Goal: Task Accomplishment & Management: Complete application form

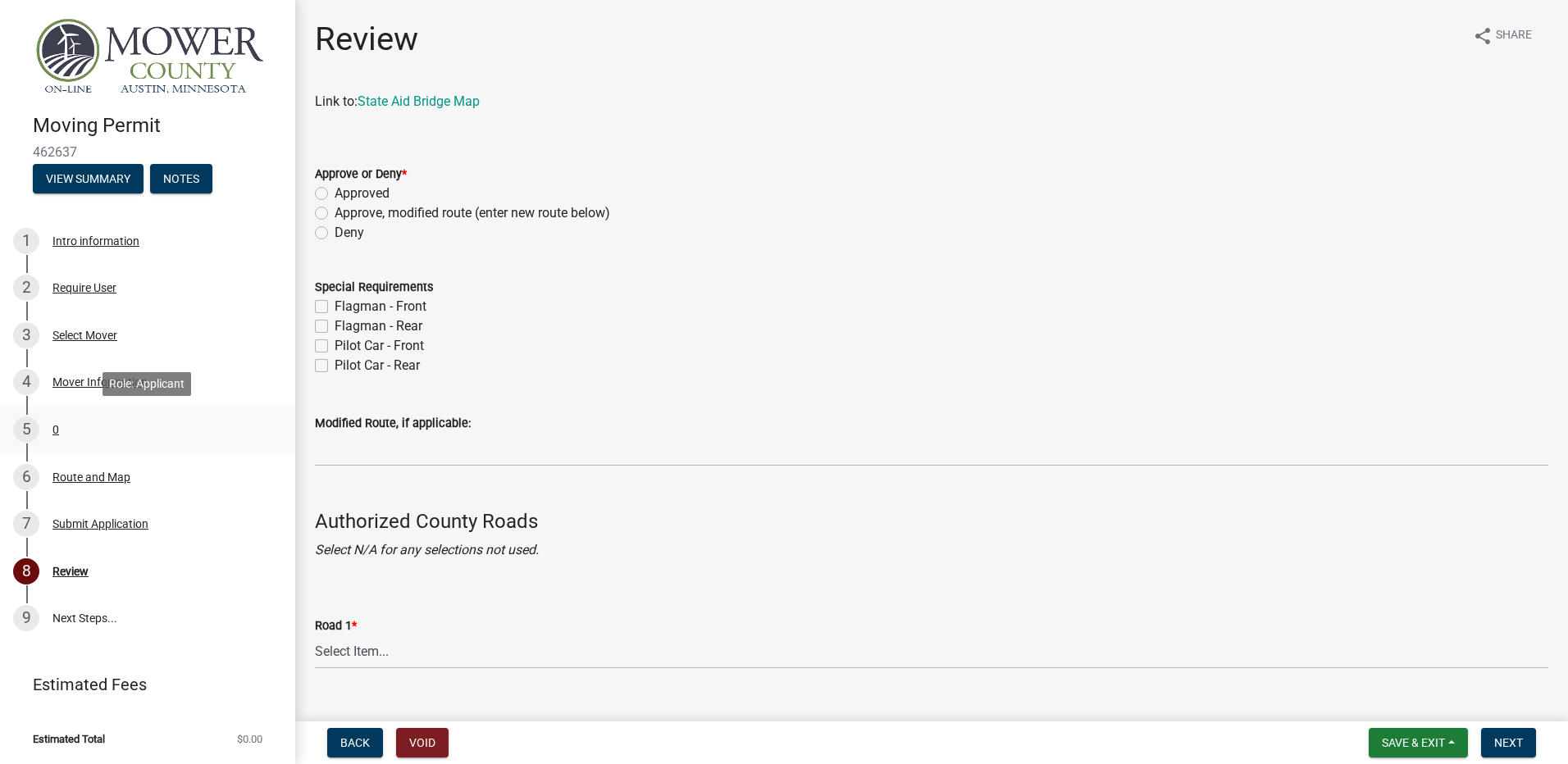
click at [56, 424] on div "0" at bounding box center [56, 430] width 7 height 12
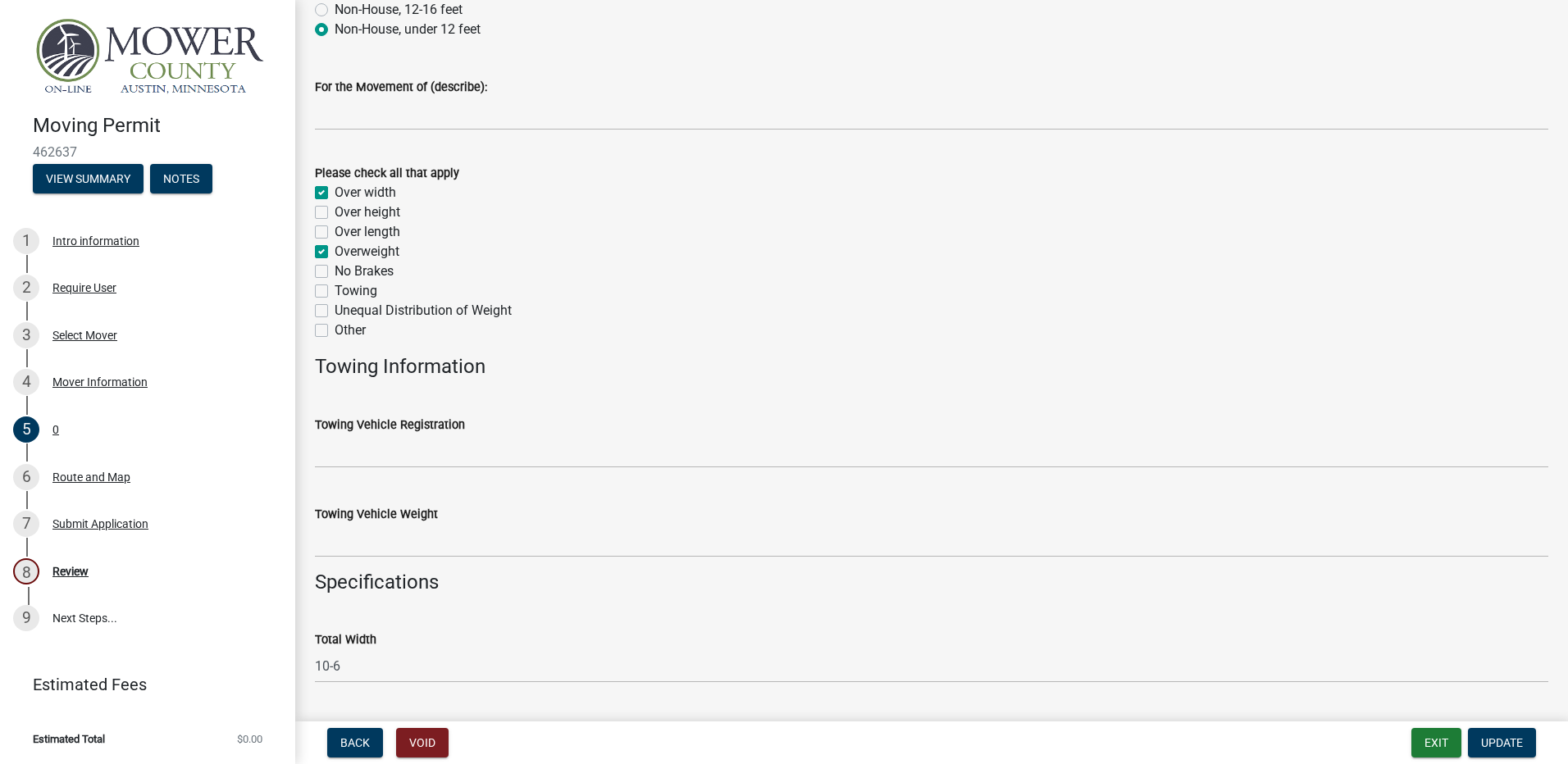
scroll to position [328, 0]
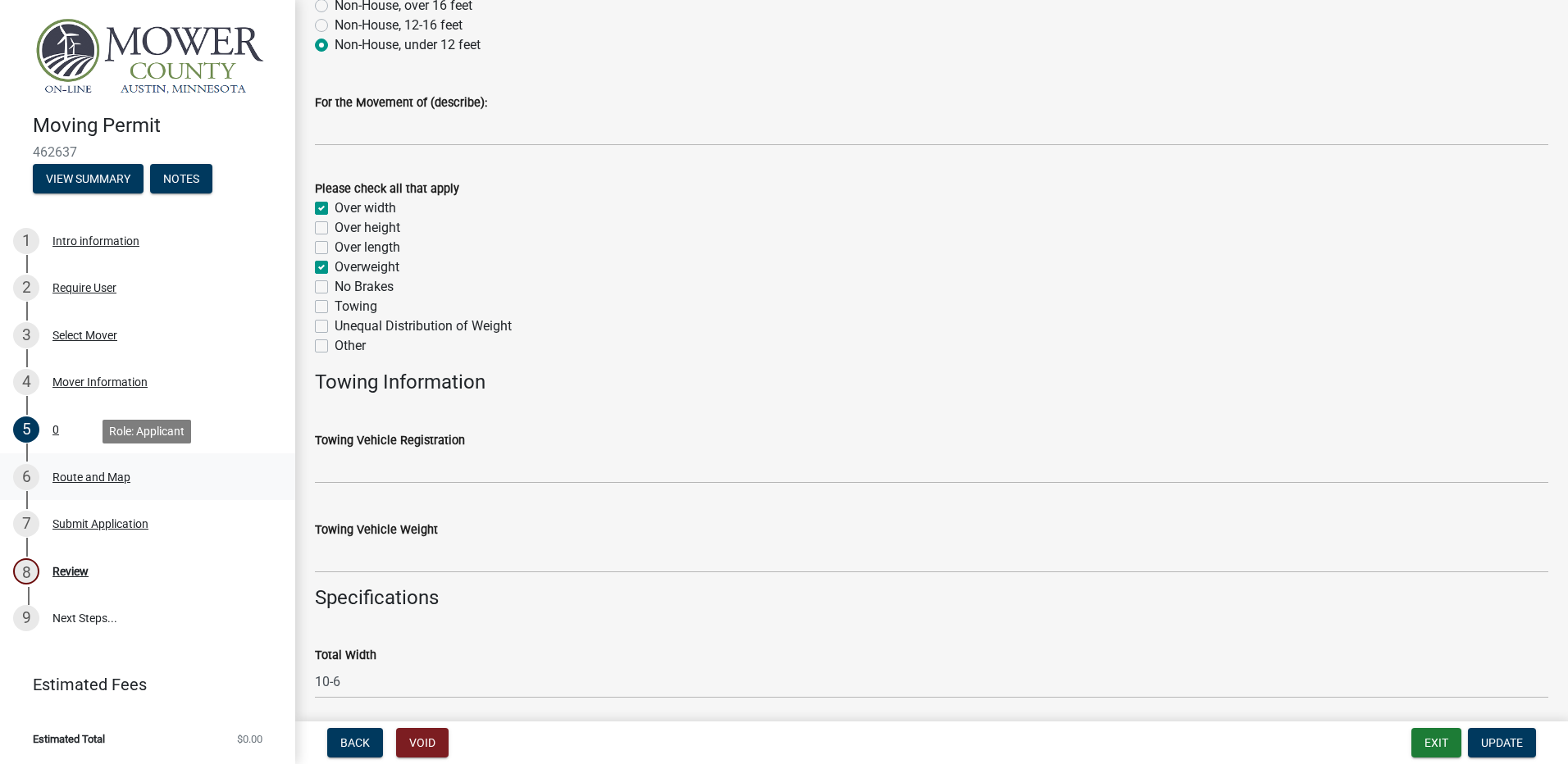
click at [70, 477] on div "Route and Map" at bounding box center [91, 478] width 78 height 12
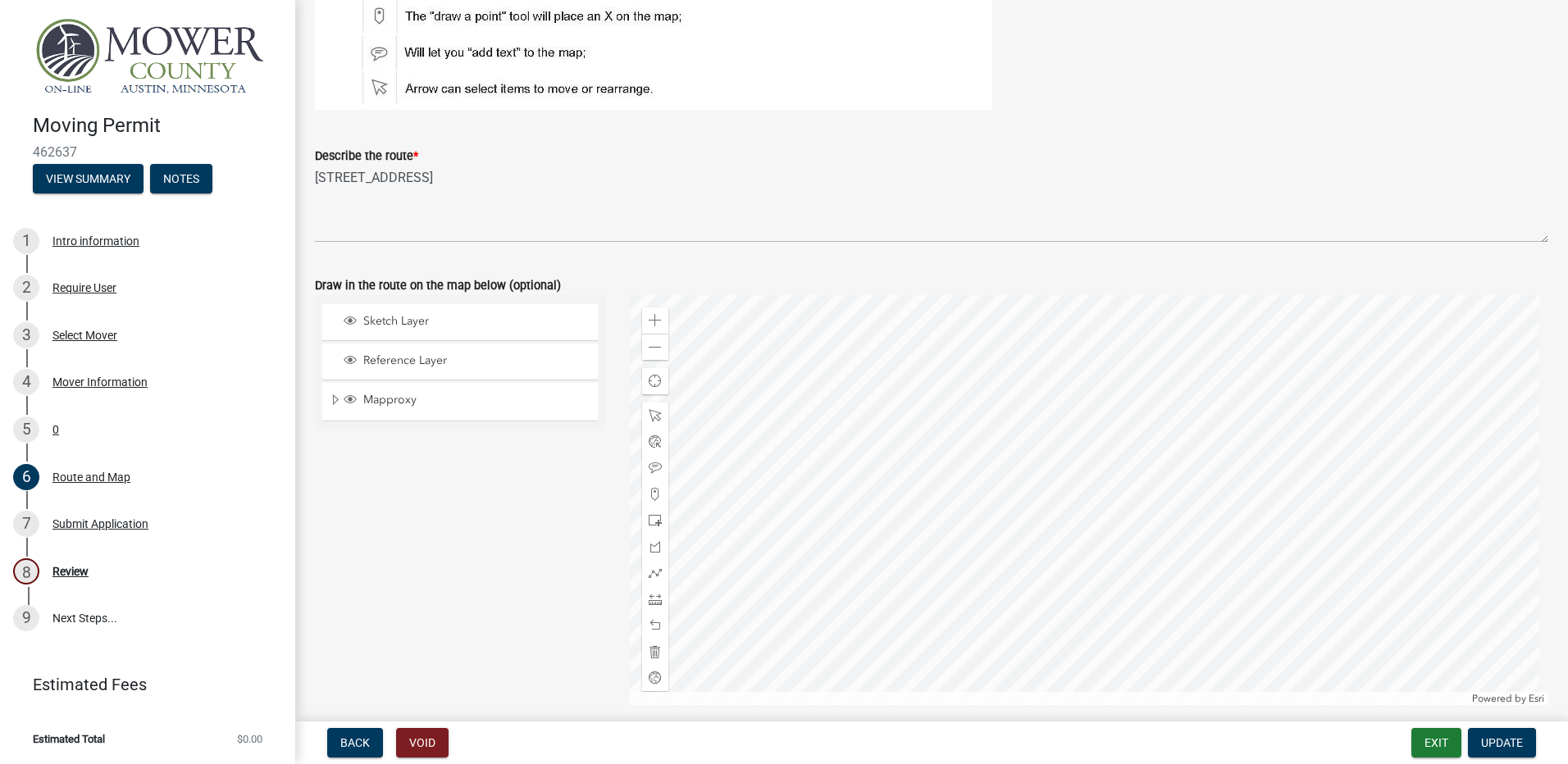
scroll to position [0, 0]
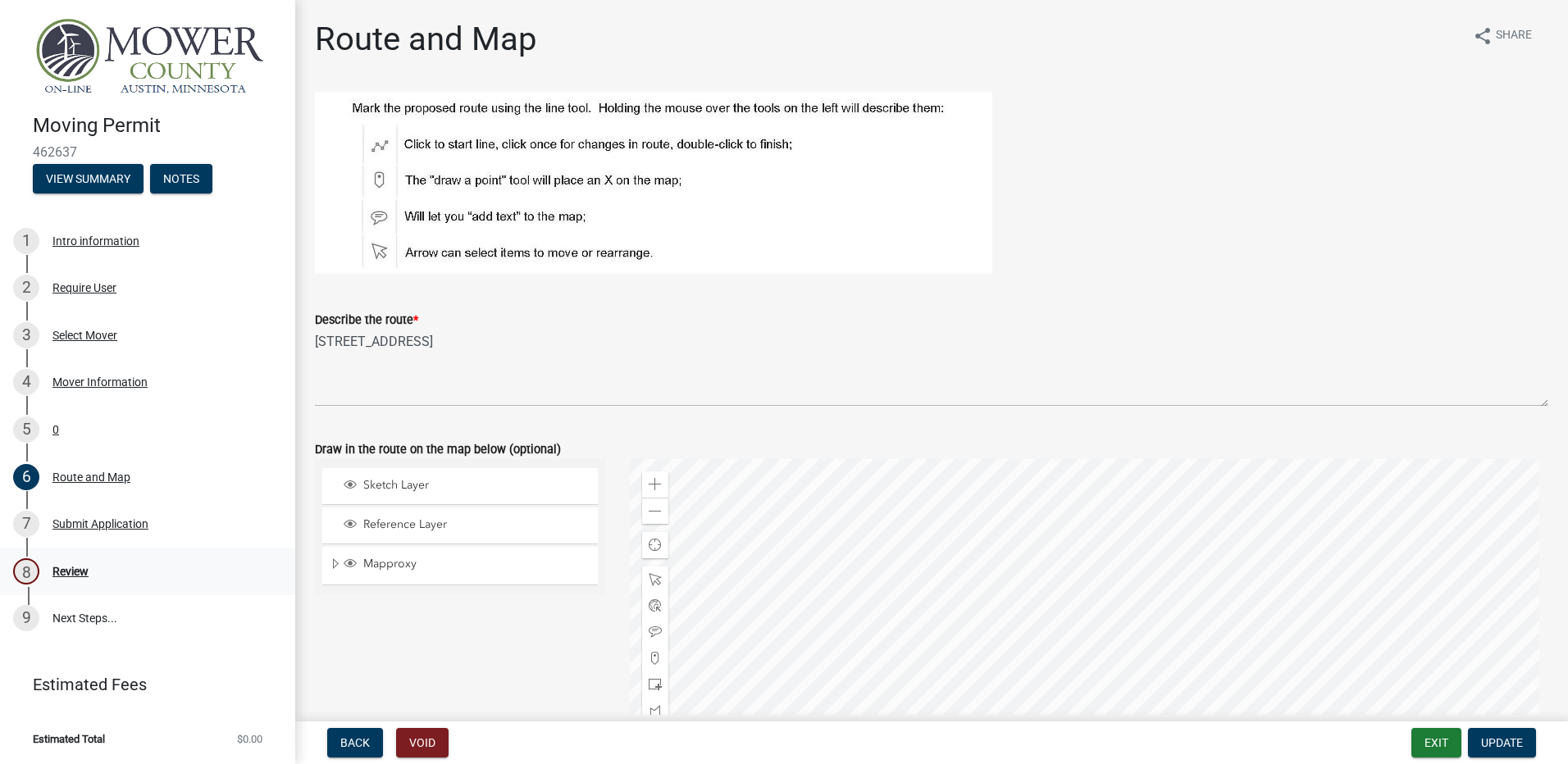
click at [80, 571] on div "Review" at bounding box center [71, 572] width 37 height 12
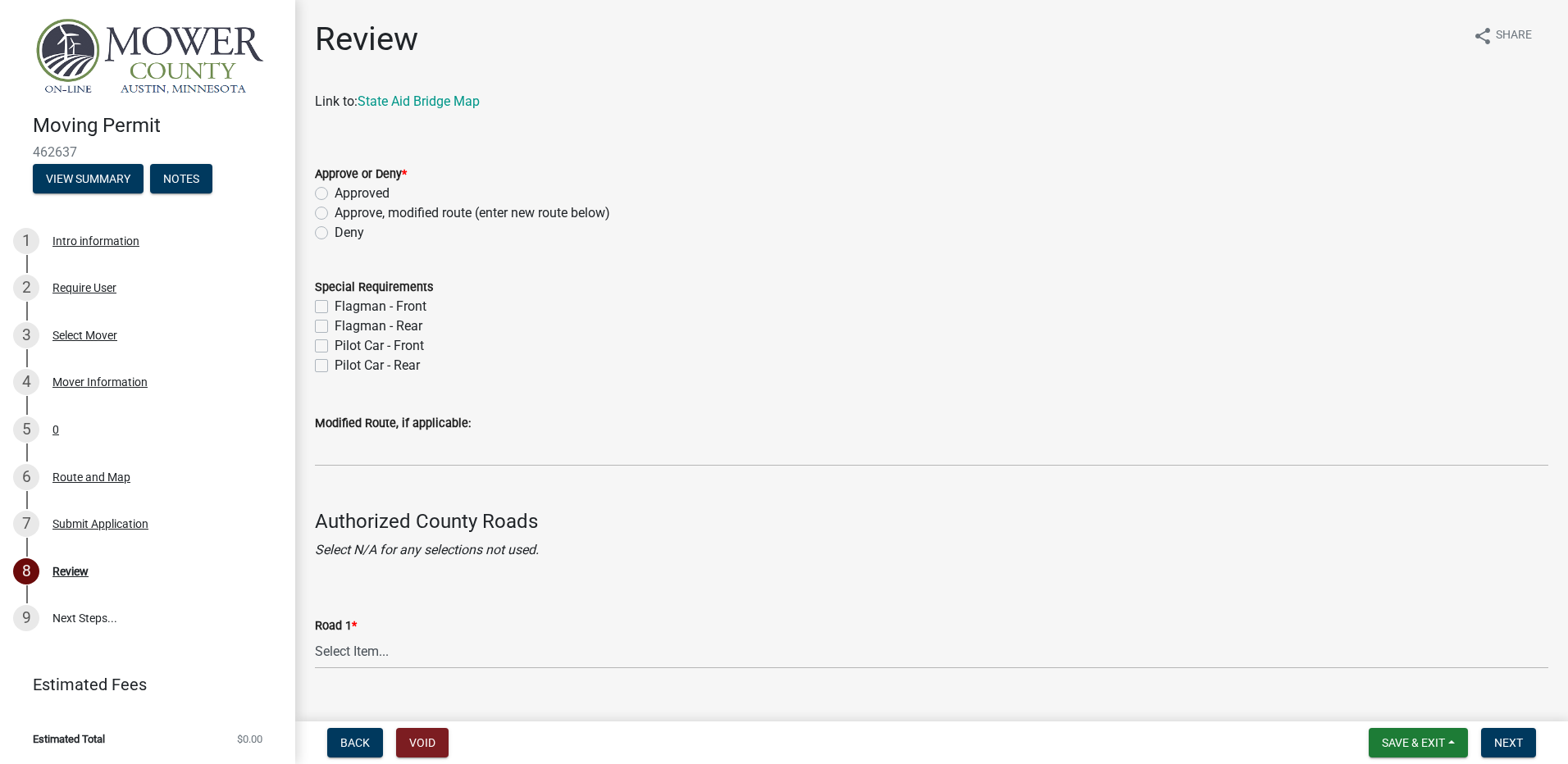
click at [334, 192] on label "Approved" at bounding box center [361, 193] width 55 height 19
click at [334, 192] on input "Approved" at bounding box center [339, 188] width 11 height 11
radio input "true"
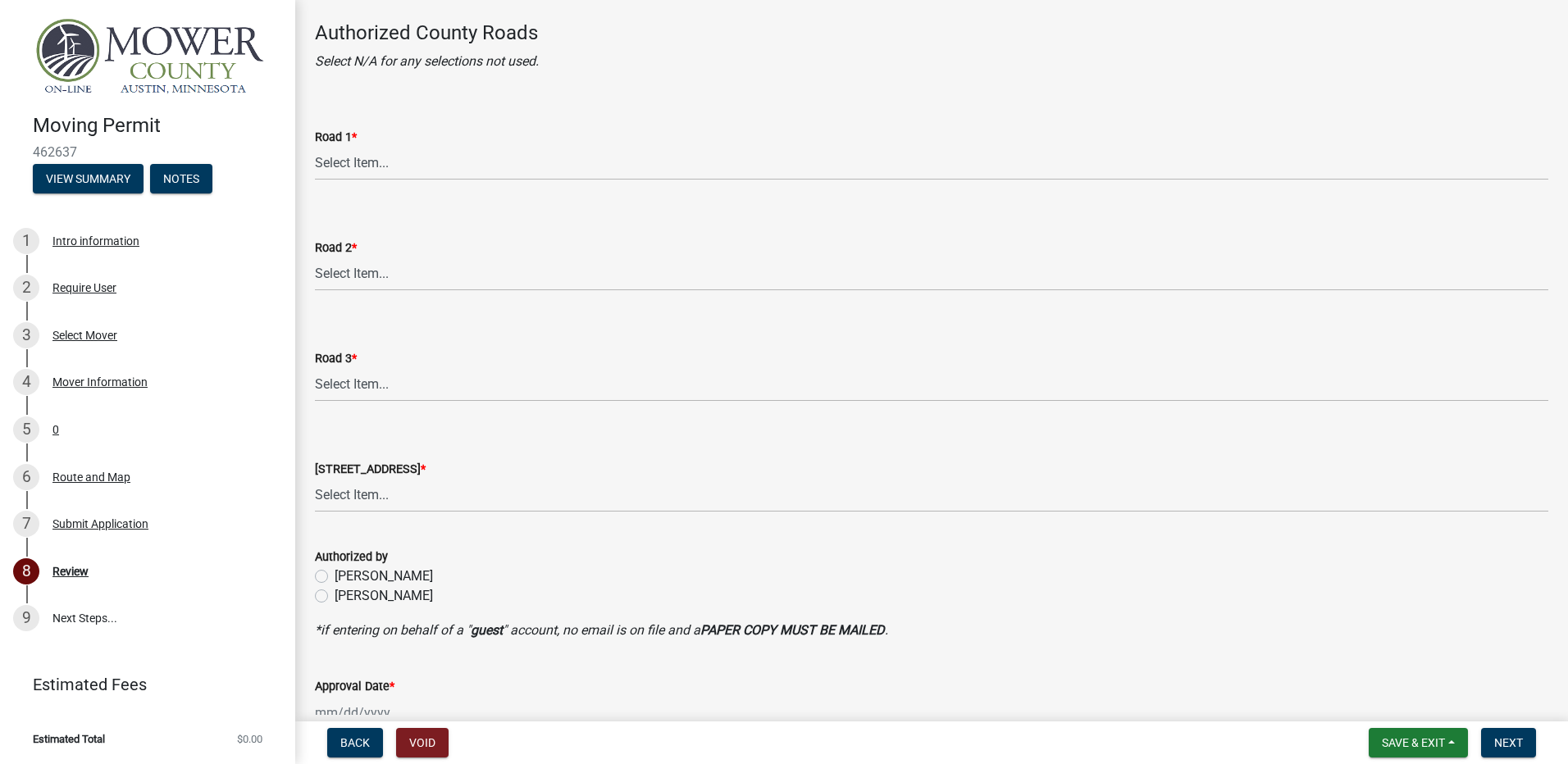
scroll to position [492, 0]
click at [350, 158] on select "Select Item... [GEOGRAPHIC_DATA] 61 CSAH 1 CSAH 10 CSAH 105 CSAH 11 CSAH 12 CSA…" at bounding box center [932, 160] width 1234 height 34
click at [315, 143] on select "Select Item... [GEOGRAPHIC_DATA] 61 CSAH 1 CSAH 10 CSAH 105 CSAH 11 CSAH 12 CSA…" at bounding box center [932, 160] width 1234 height 34
select select "6b247826-f995-433f-966c-9c6f065d140d"
click at [336, 274] on select "Select Item... [GEOGRAPHIC_DATA] 61 CSAH 1 CSAH 10 CSAH 105 CSAH 11 CSAH 12 CSA…" at bounding box center [932, 271] width 1234 height 34
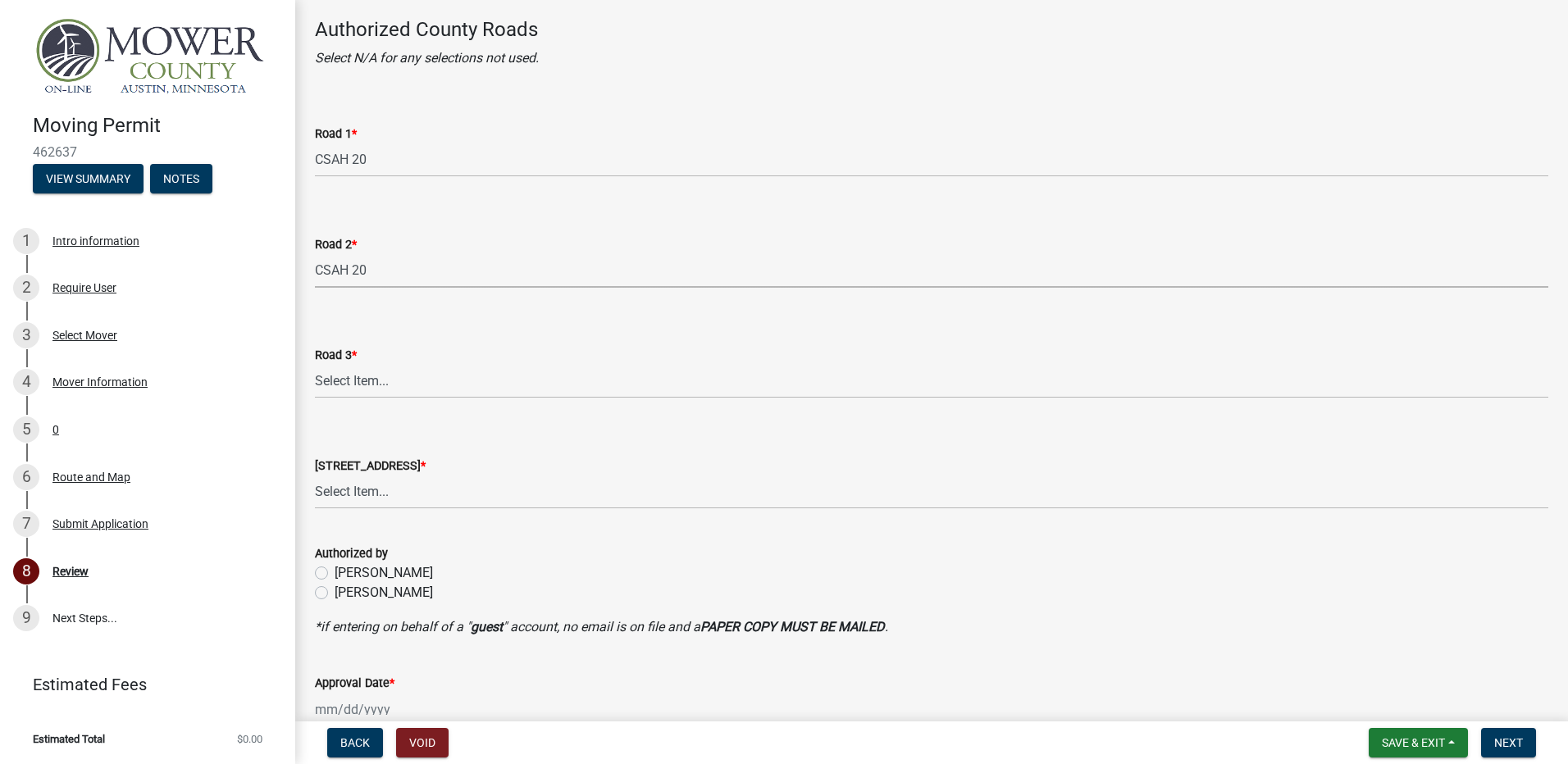
click at [315, 255] on select "Select Item... [GEOGRAPHIC_DATA] 61 CSAH 1 CSAH 10 CSAH 105 CSAH 11 CSAH 12 CSA…" at bounding box center [932, 271] width 1234 height 34
select select "6b247826-f995-433f-966c-9c6f065d140d"
click at [345, 383] on select "Select Item... [GEOGRAPHIC_DATA] 61 CSAH 1 CSAH 10 CSAH 105 CSAH 11 CSAH 12 CSA…" at bounding box center [932, 382] width 1234 height 34
click at [315, 365] on select "Select Item... [GEOGRAPHIC_DATA] 61 CSAH 1 CSAH 10 CSAH 105 CSAH 11 CSAH 12 CSA…" at bounding box center [932, 382] width 1234 height 34
select select "6b247826-f995-433f-966c-9c6f065d140d"
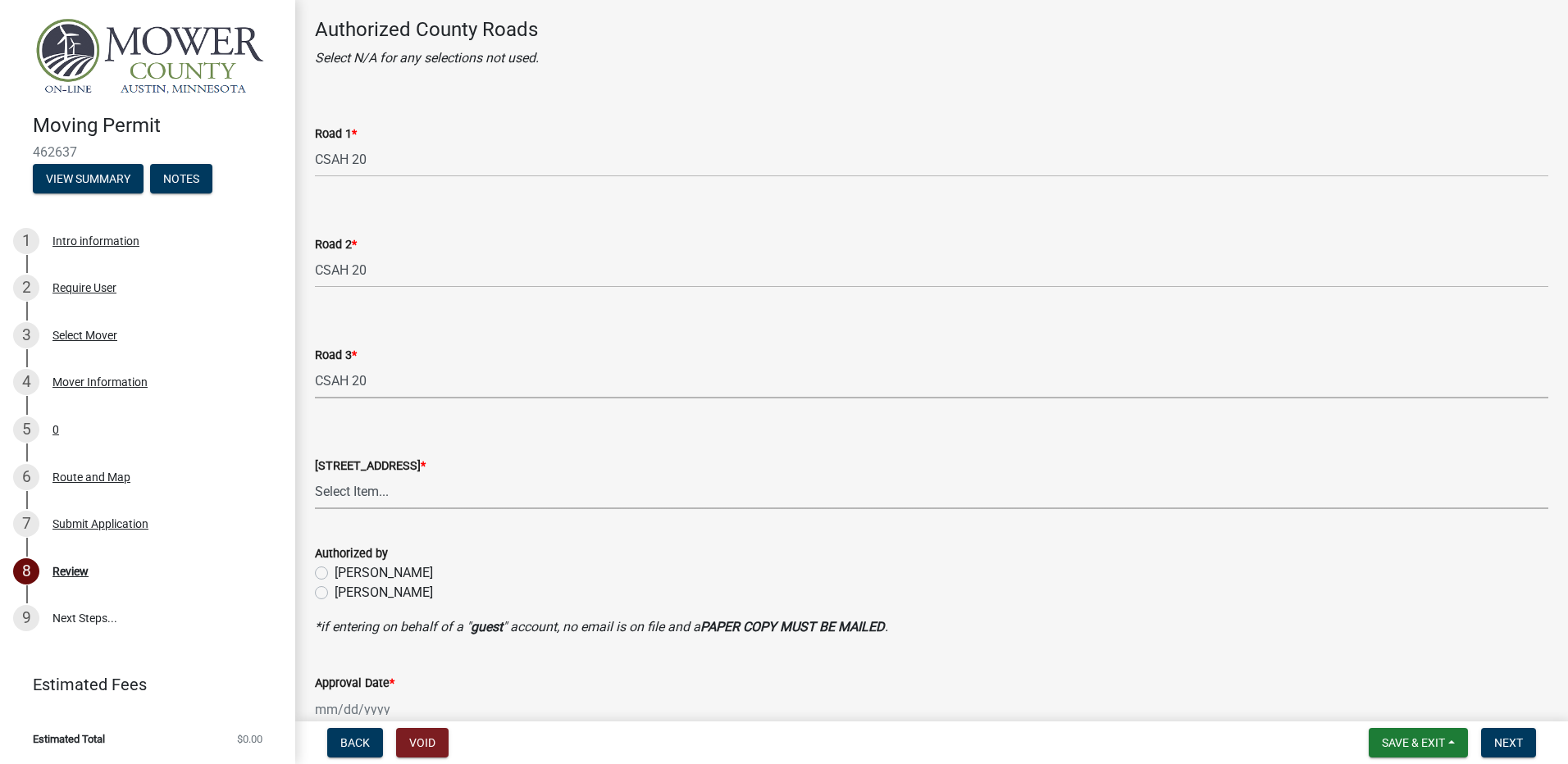
click at [349, 484] on select "Select Item... [GEOGRAPHIC_DATA] 61 CSAH 1 CSAH 10 CSAH 105 CSAH 11 CSAH 12 CSA…" at bounding box center [932, 492] width 1234 height 34
click at [315, 476] on select "Select Item... [GEOGRAPHIC_DATA] 61 CSAH 1 CSAH 10 CSAH 105 CSAH 11 CSAH 12 CSA…" at bounding box center [932, 492] width 1234 height 34
select select "6b247826-f995-433f-966c-9c6f065d140d"
click at [334, 594] on label "[PERSON_NAME]" at bounding box center [383, 593] width 98 height 19
click at [334, 594] on input "[PERSON_NAME]" at bounding box center [339, 588] width 11 height 11
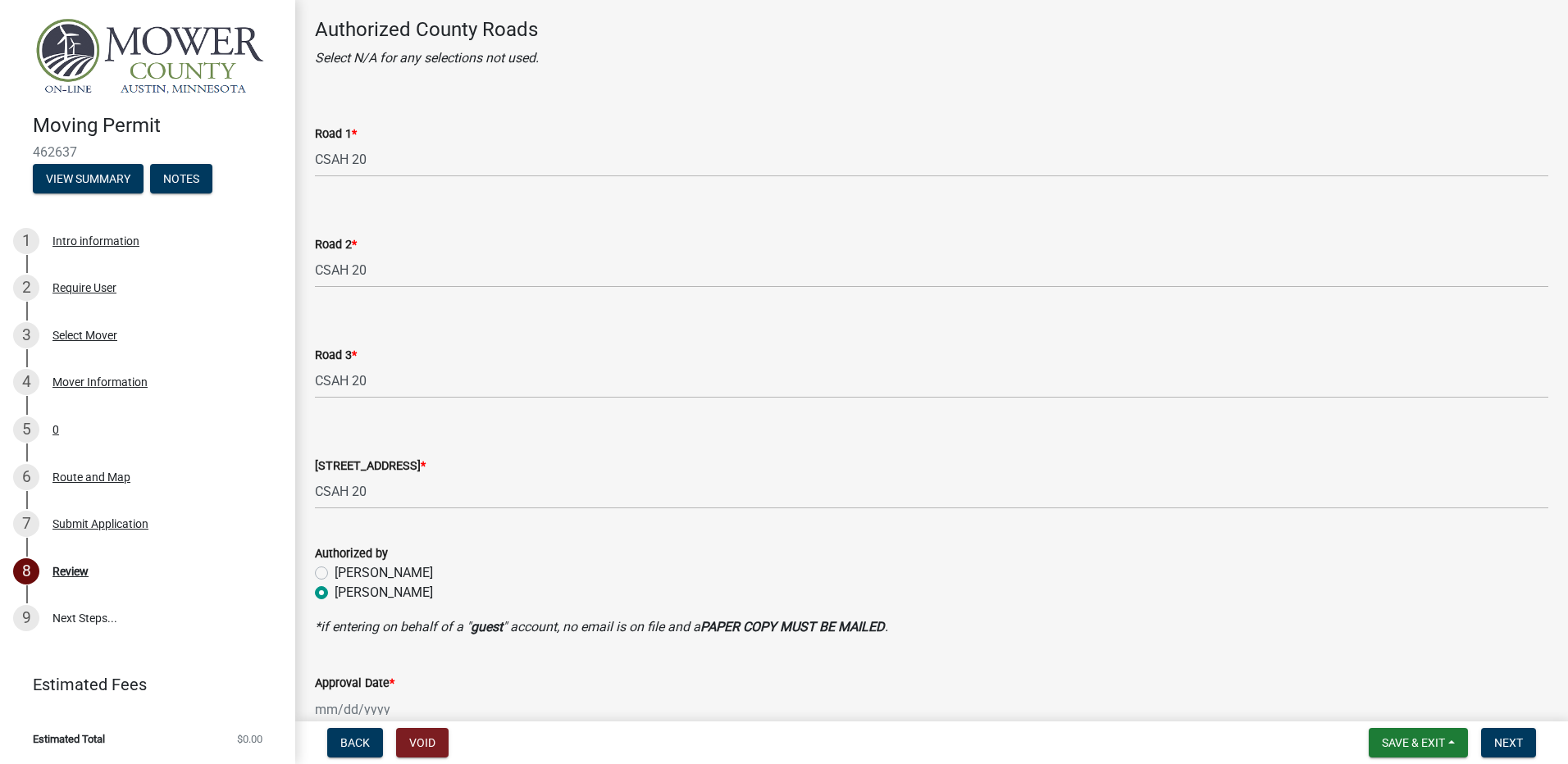
radio input "true"
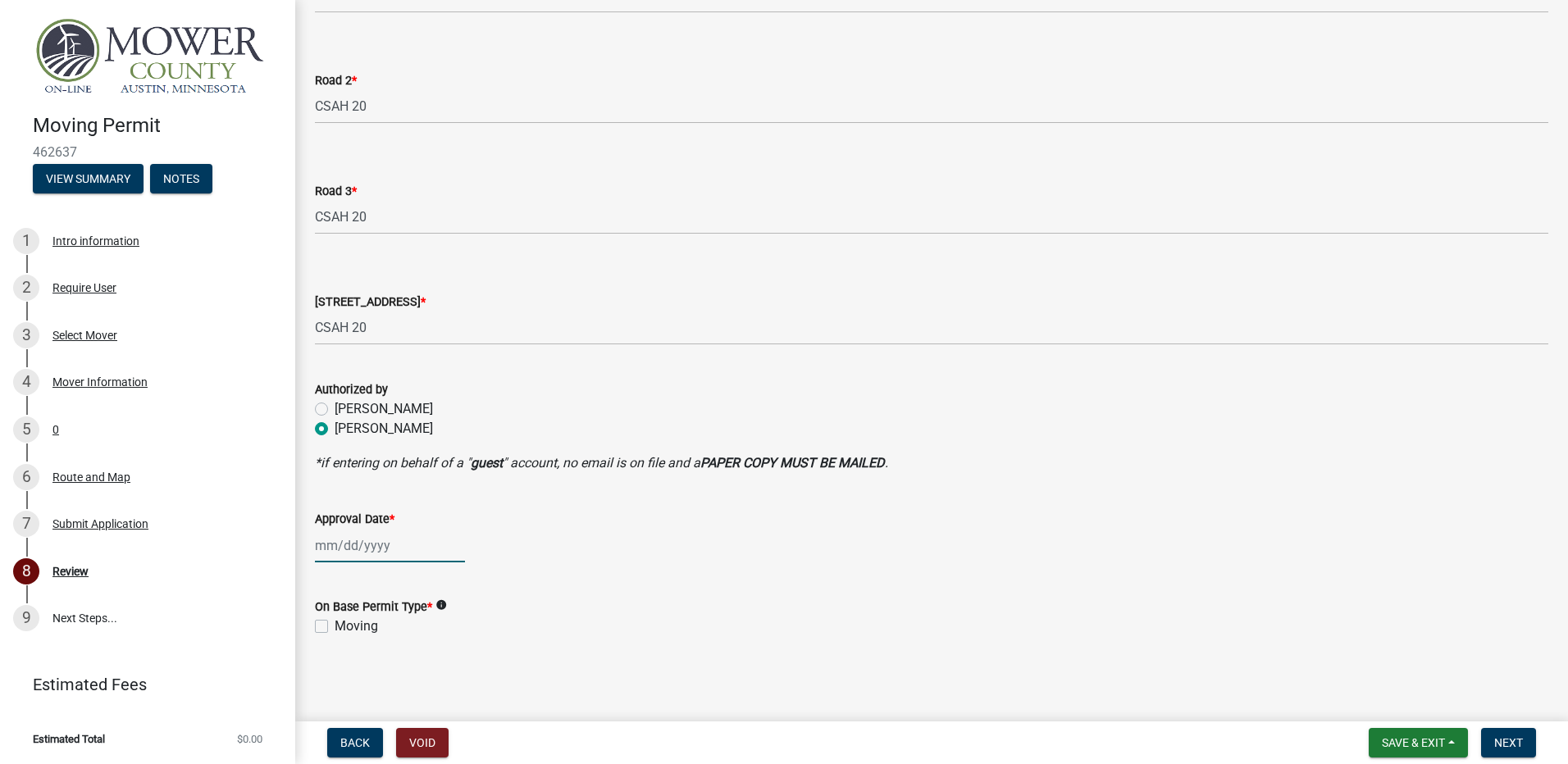
click at [319, 546] on div at bounding box center [390, 545] width 150 height 34
select select "8"
select select "2025"
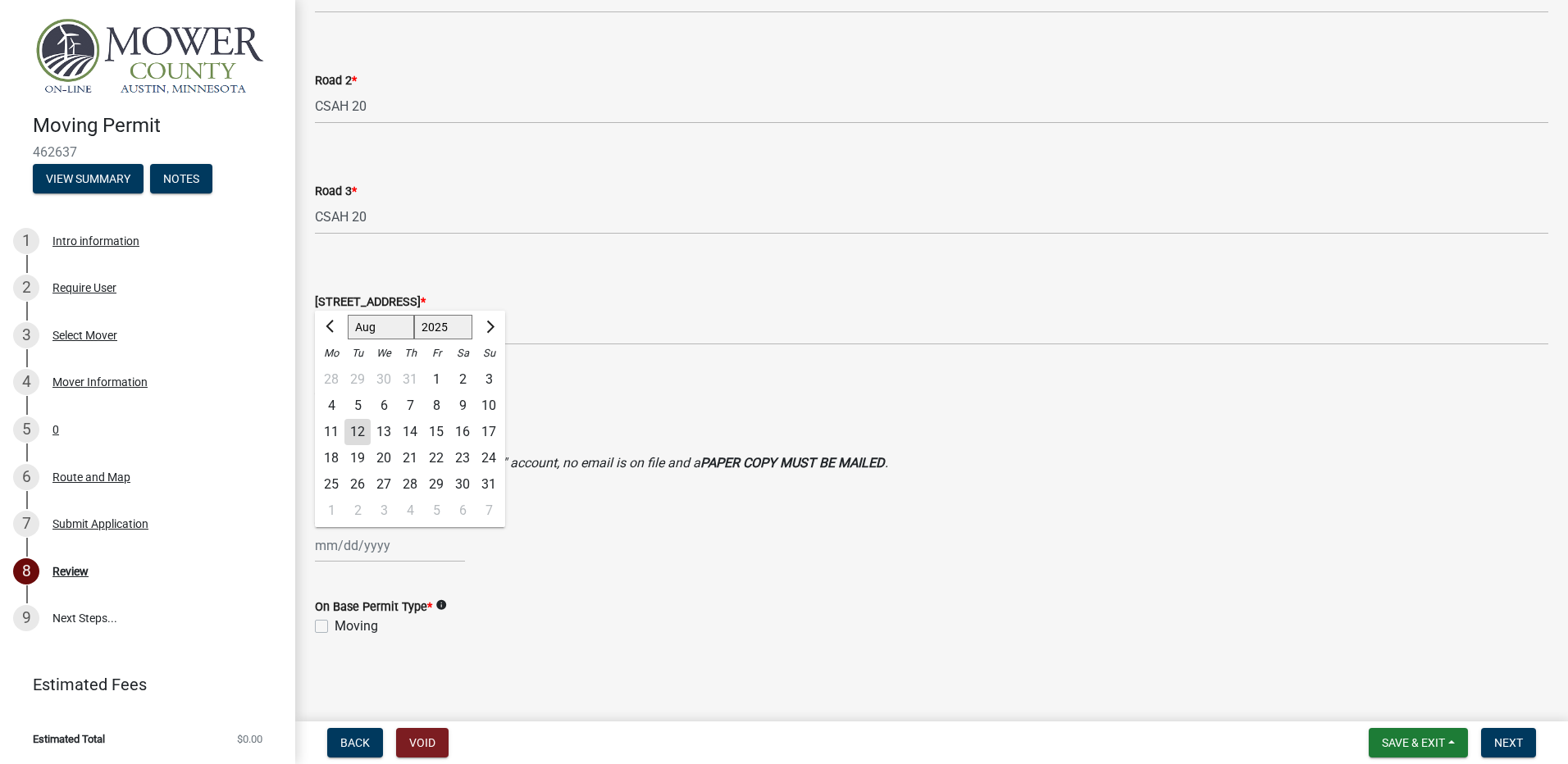
click at [356, 437] on div "12" at bounding box center [356, 431] width 26 height 26
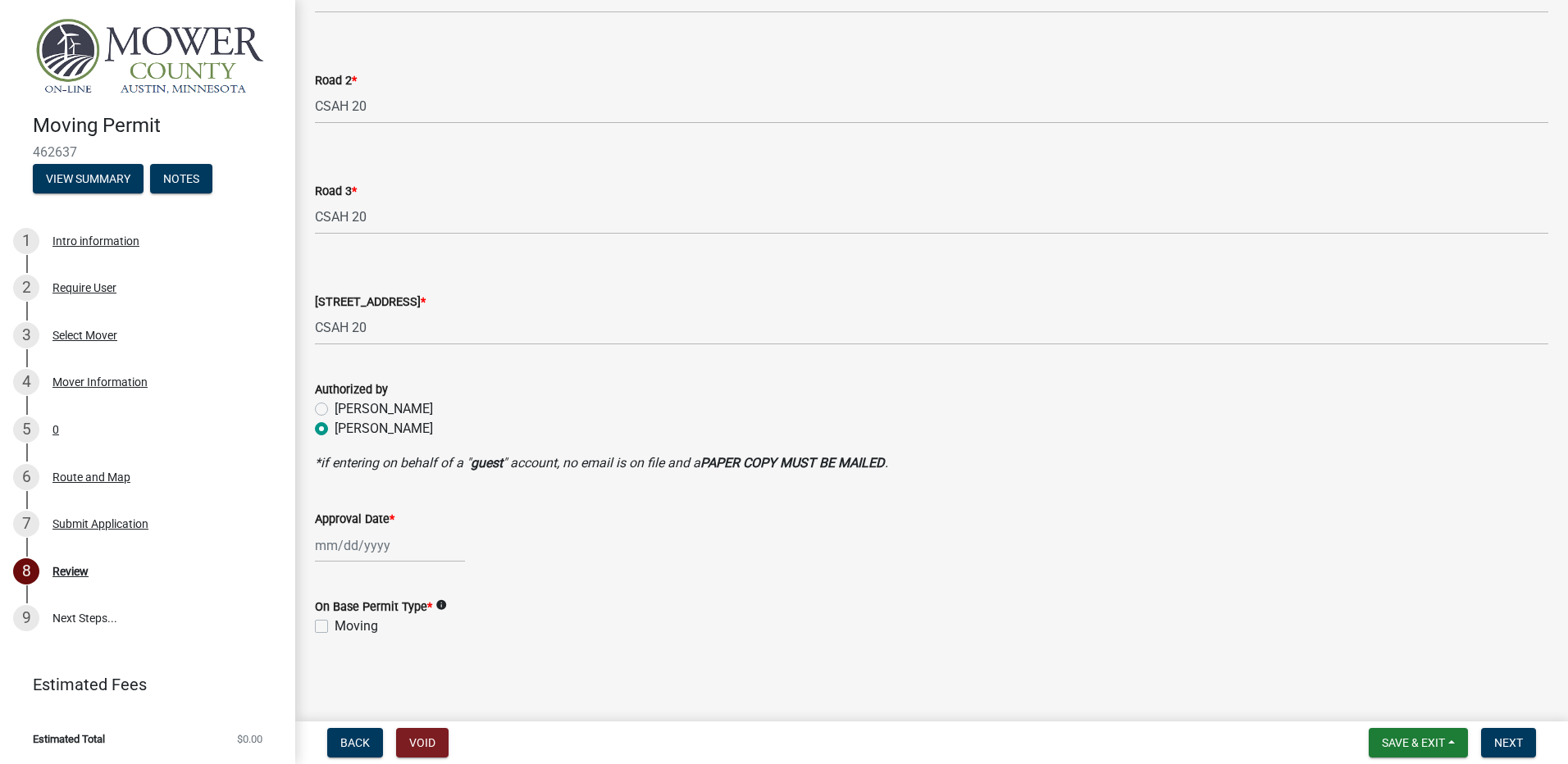
type input "[DATE]"
click at [334, 628] on label "Moving" at bounding box center [355, 627] width 43 height 19
click at [334, 628] on input "Moving" at bounding box center [339, 622] width 11 height 11
checkbox input "true"
click at [1508, 741] on span "Next" at bounding box center [1508, 743] width 29 height 13
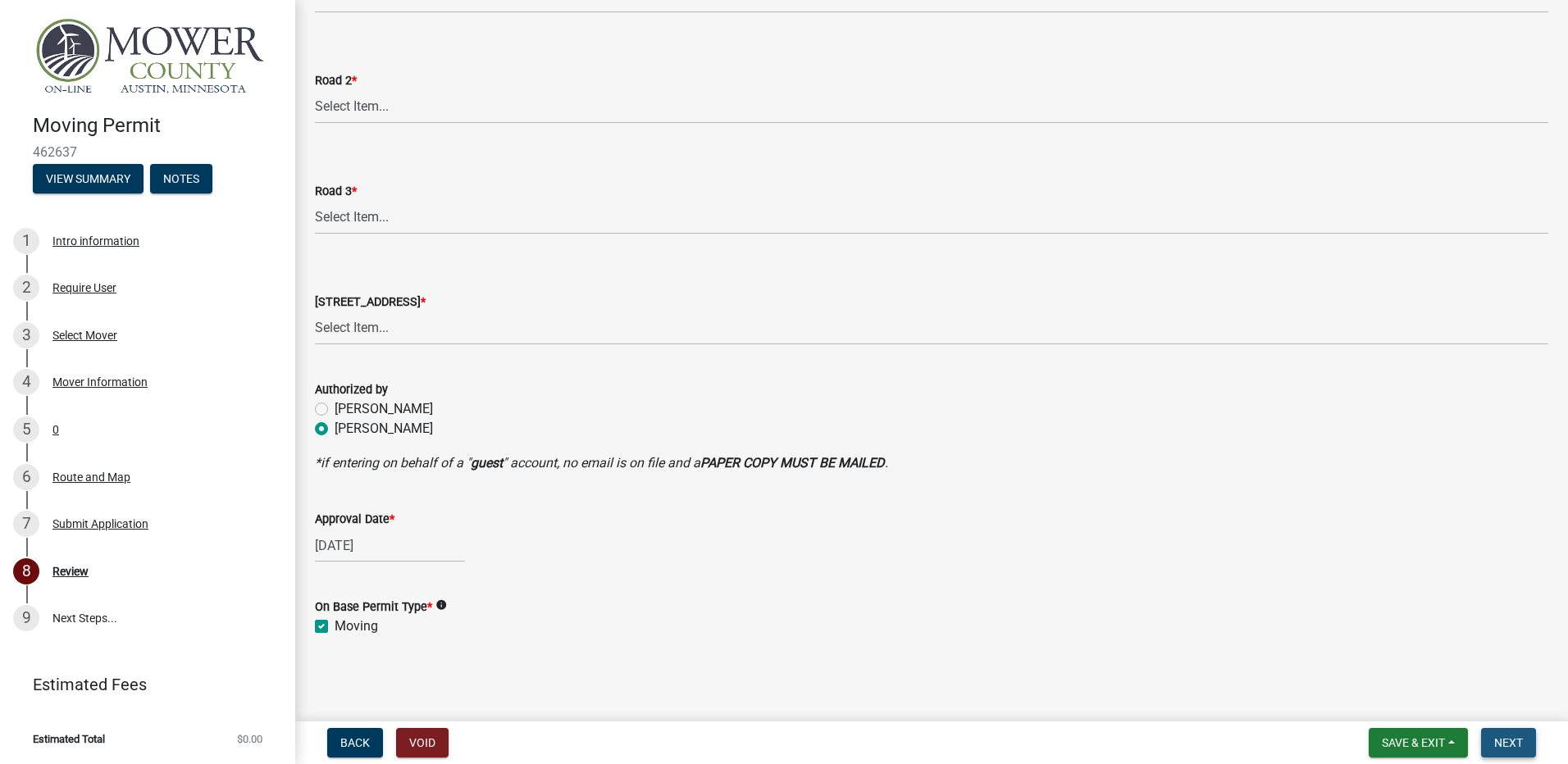
scroll to position [0, 0]
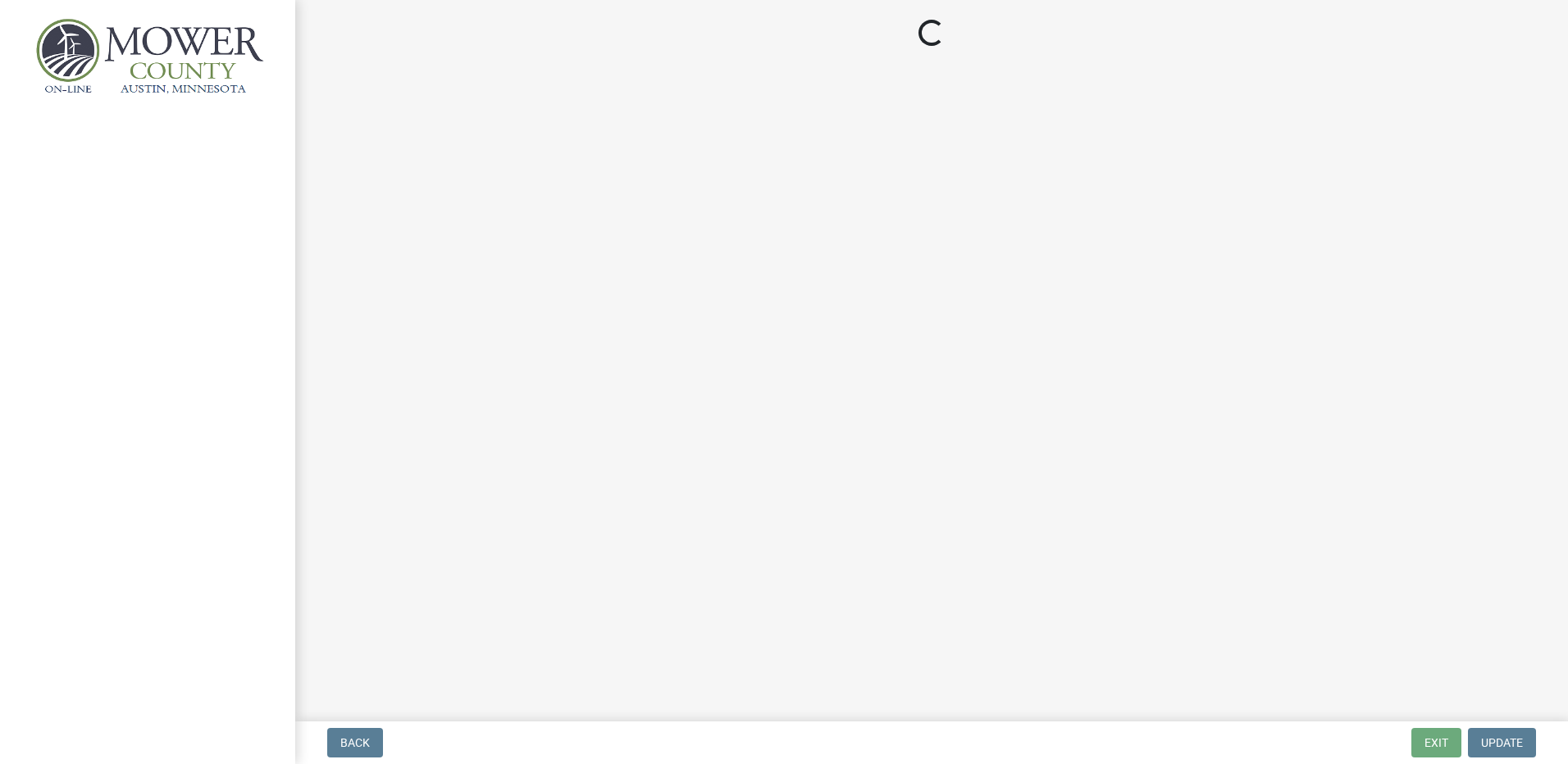
select select "6b247826-f995-433f-966c-9c6f065d140d"
